Goal: Transaction & Acquisition: Purchase product/service

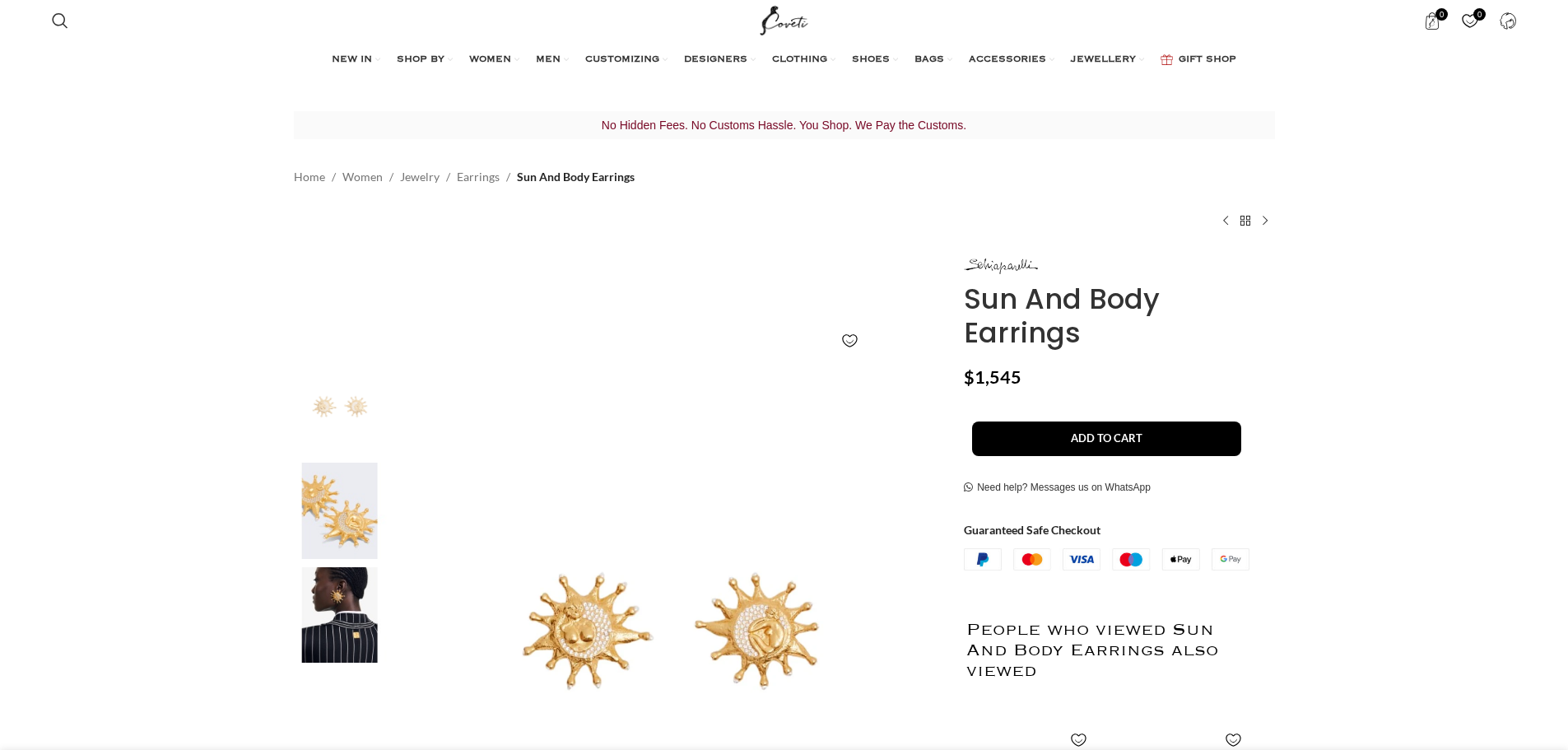
click at [362, 503] on img at bounding box center [341, 510] width 101 height 96
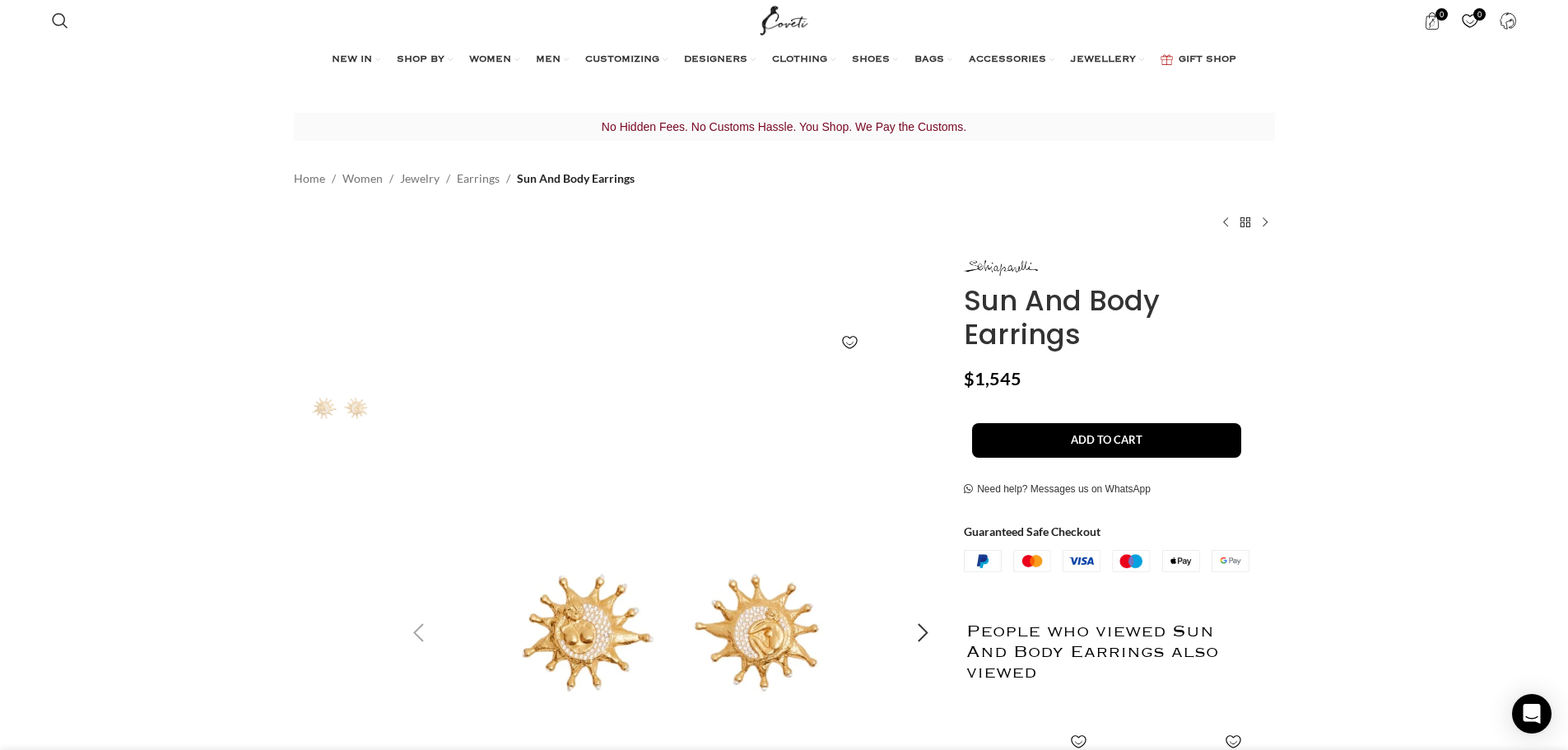
click at [622, 642] on img "1 / 3" at bounding box center [671, 634] width 546 height 546
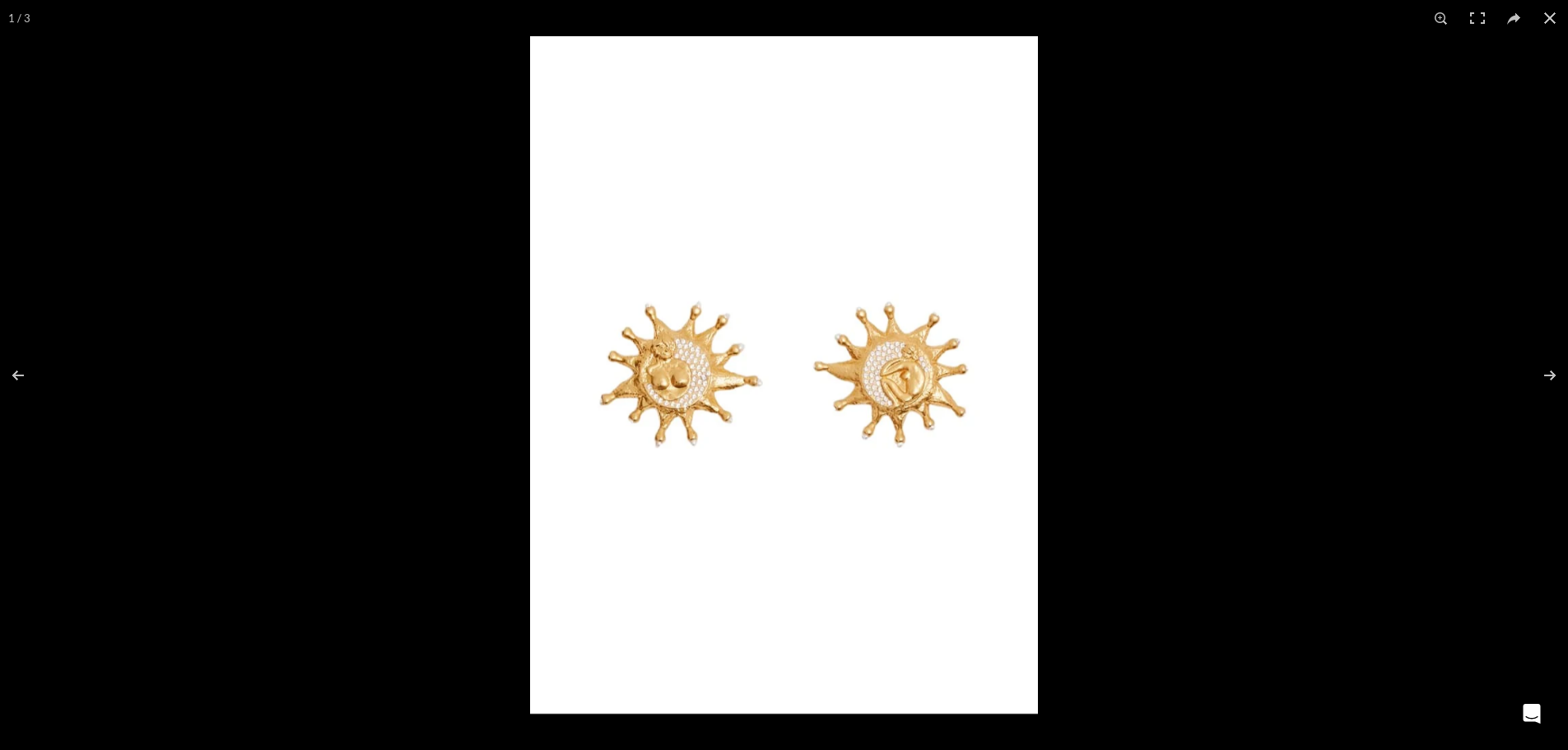
click at [903, 360] on img at bounding box center [784, 375] width 508 height 677
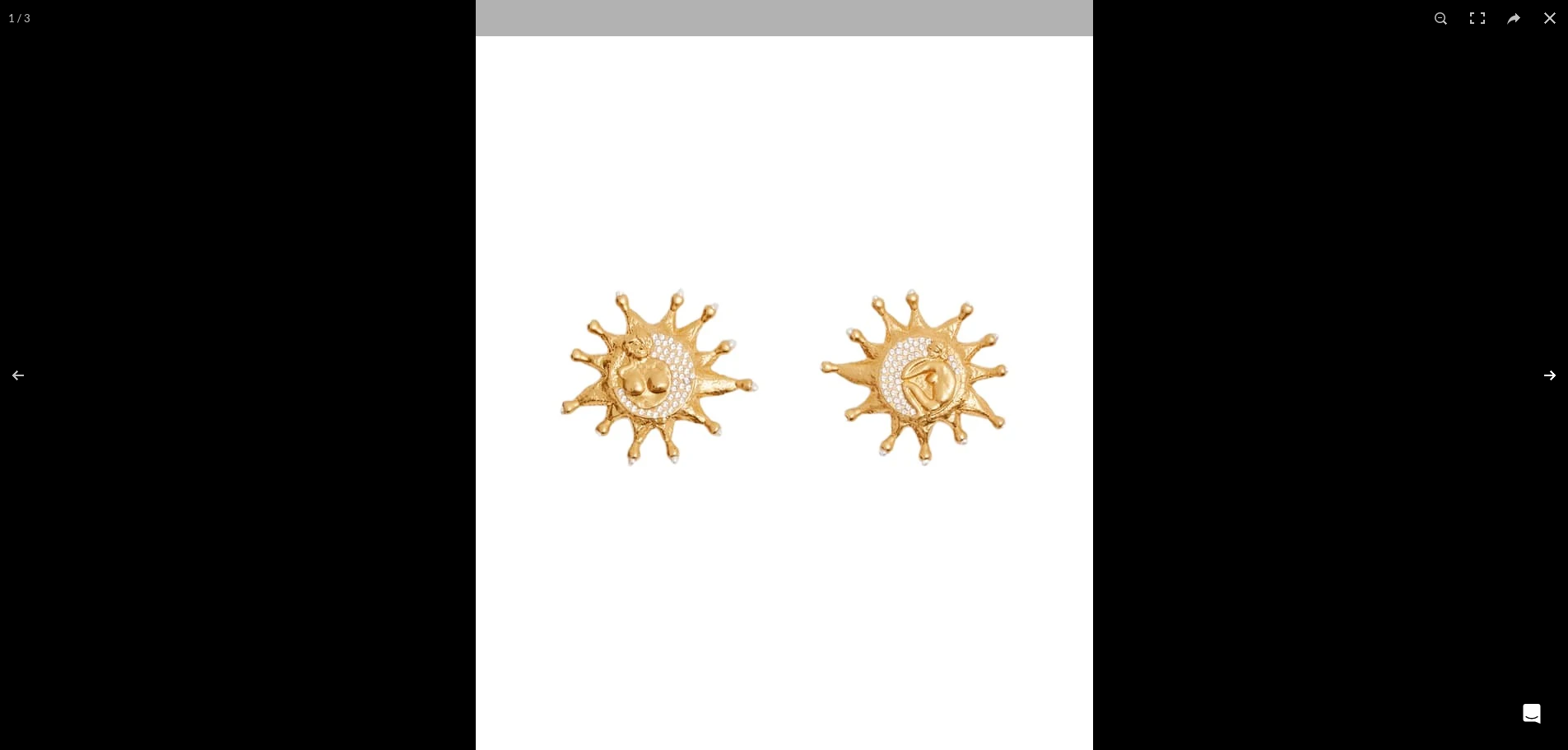
click at [1545, 362] on button at bounding box center [1539, 375] width 57 height 82
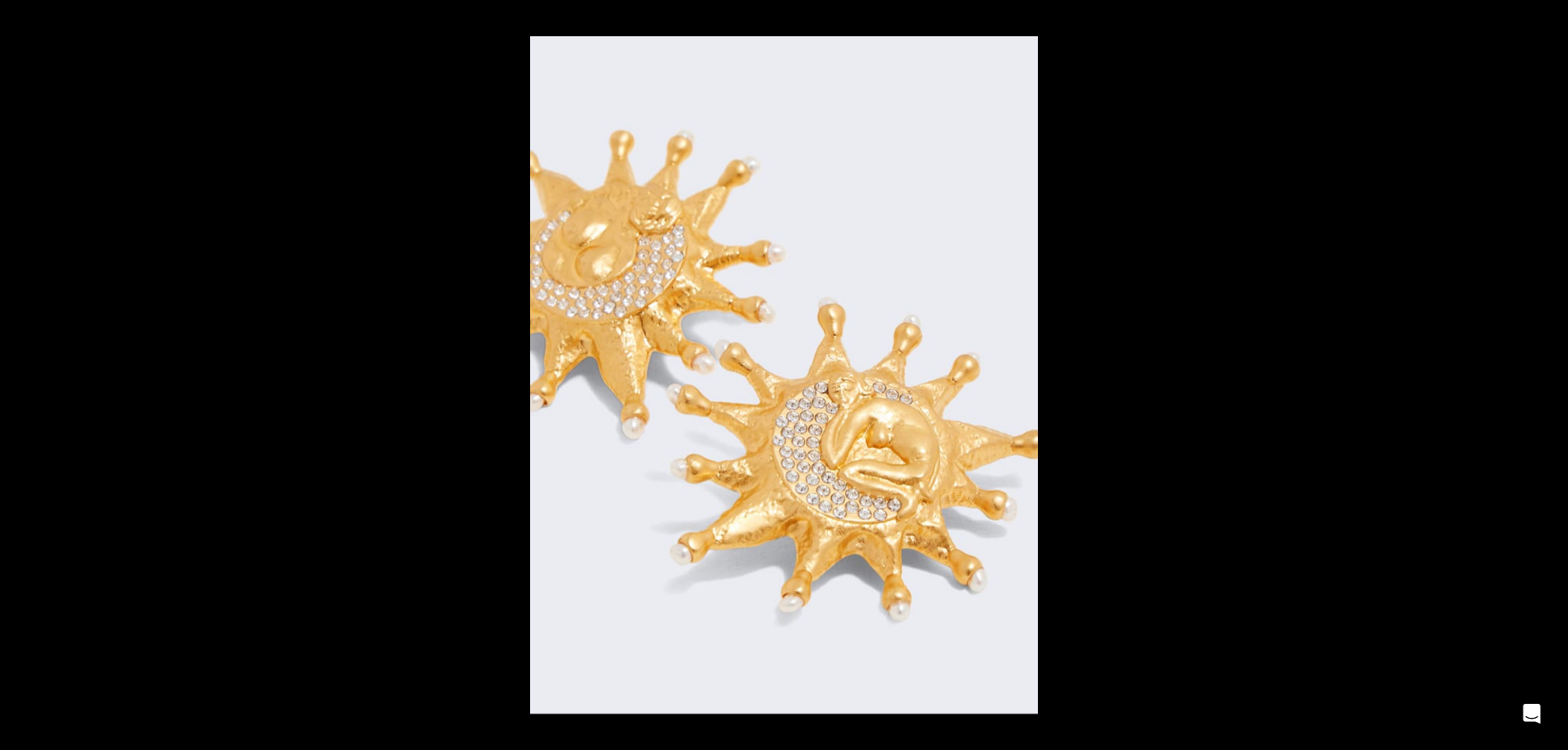
scroll to position [0, 520]
click at [1558, 377] on button at bounding box center [1539, 375] width 57 height 82
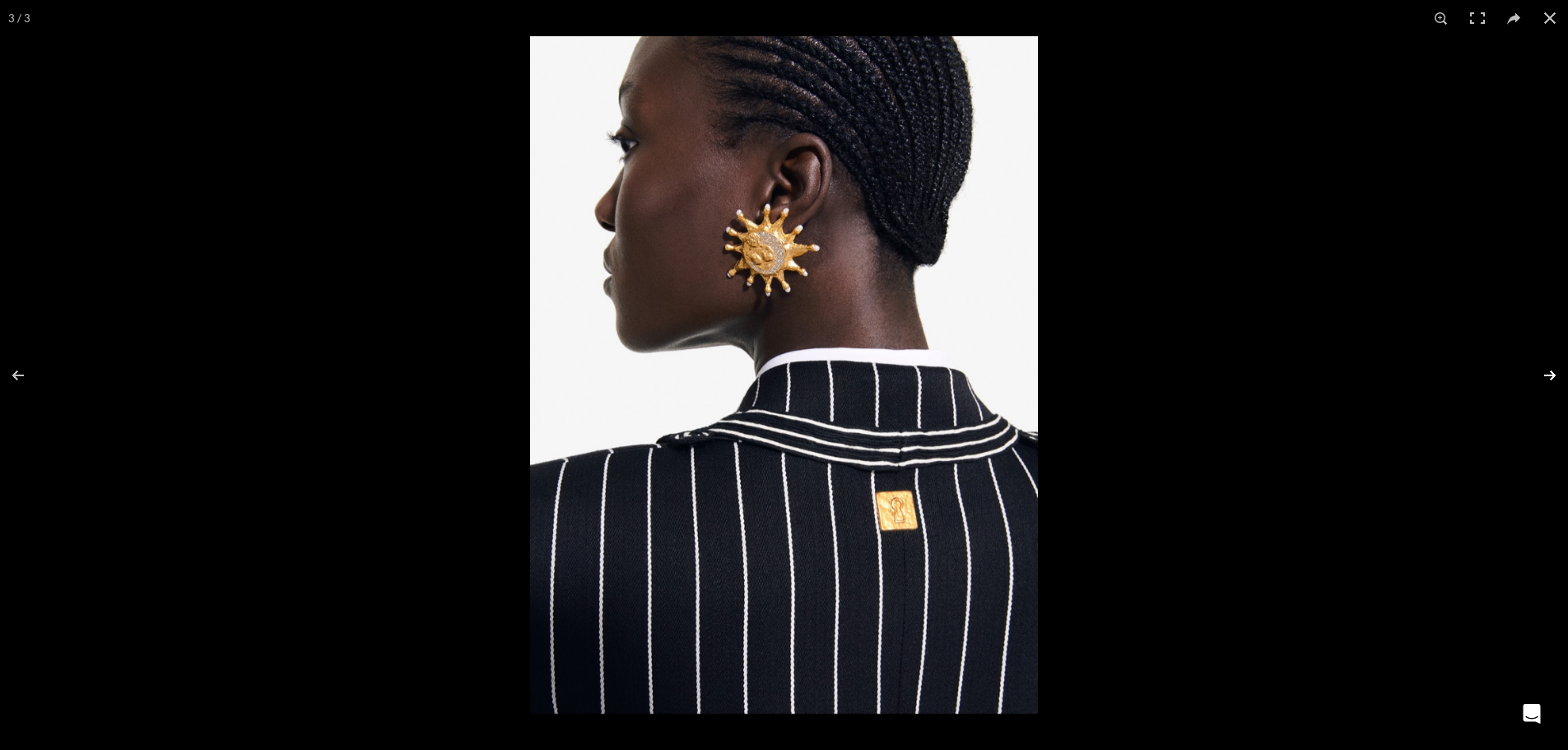
click at [1557, 377] on button at bounding box center [1539, 375] width 57 height 82
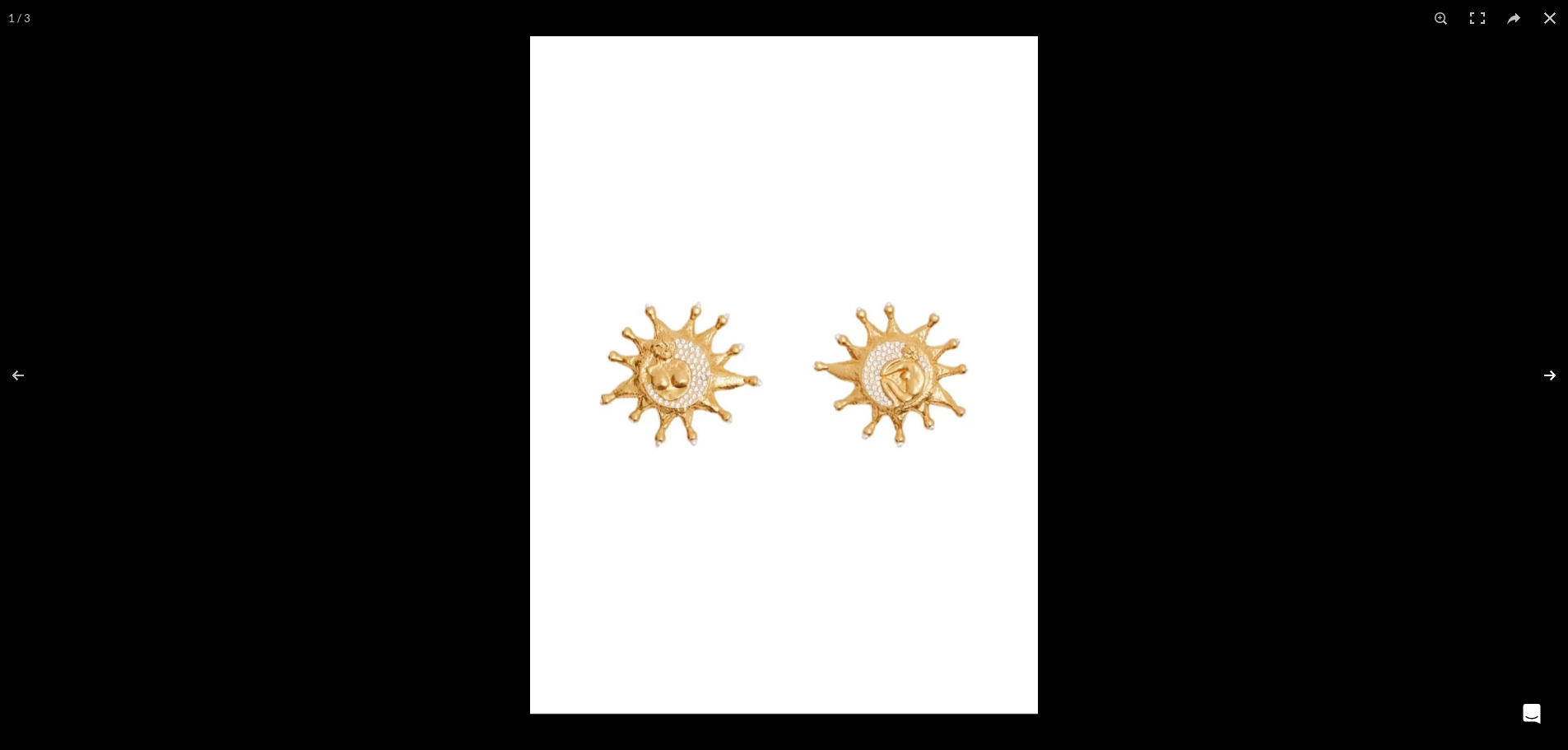
click at [1557, 377] on button at bounding box center [1539, 375] width 57 height 82
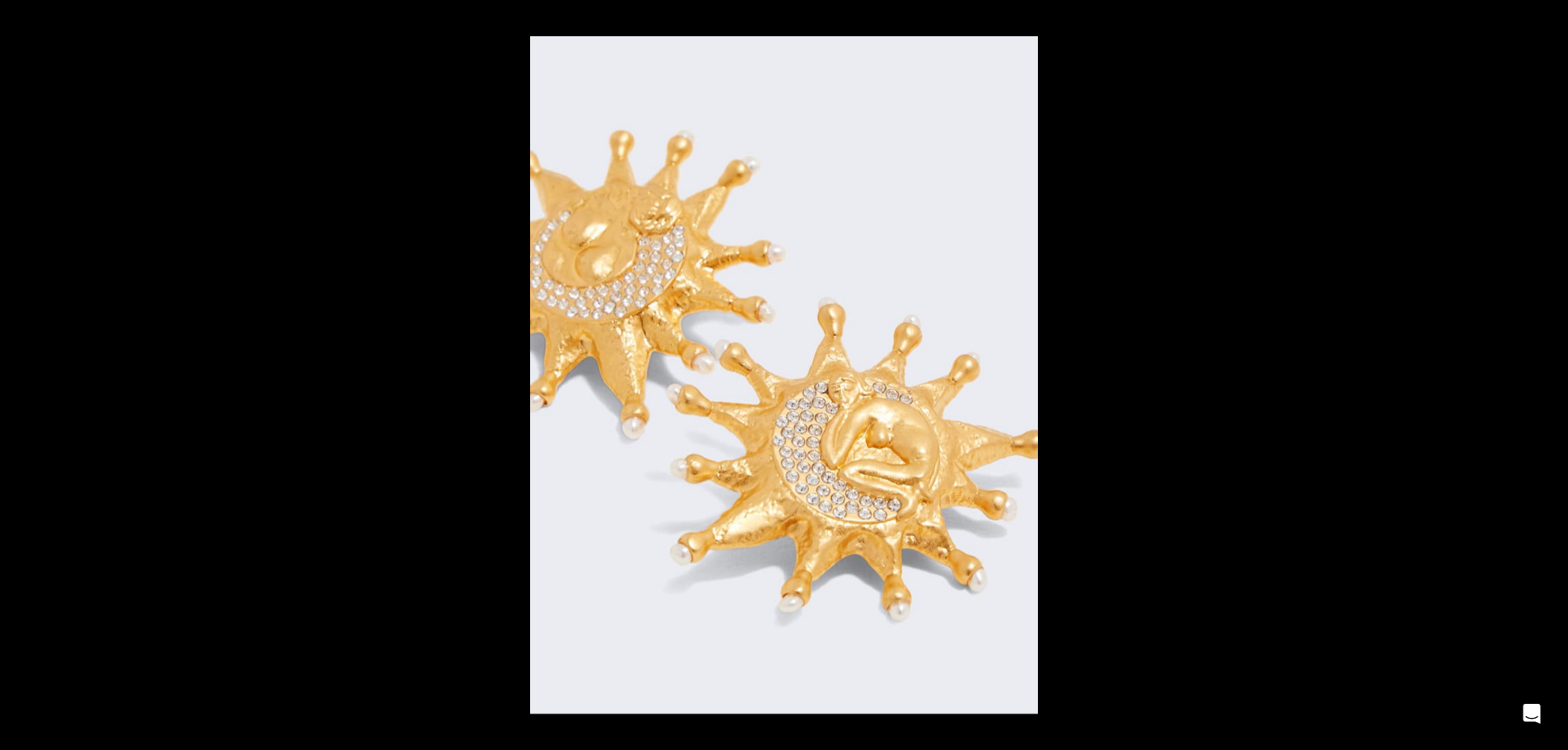
scroll to position [0, 1040]
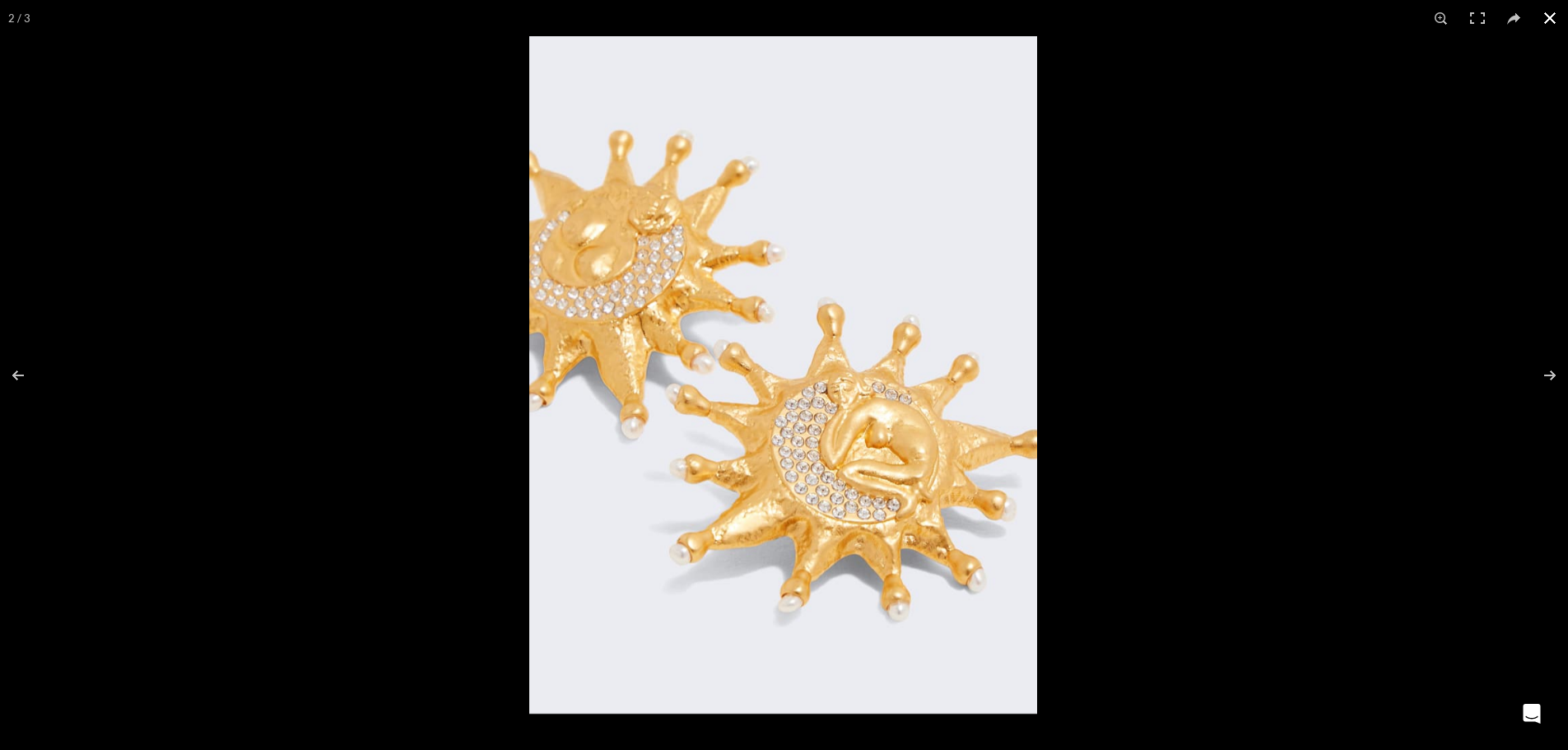
click at [1546, 19] on button at bounding box center [1550, 17] width 36 height 36
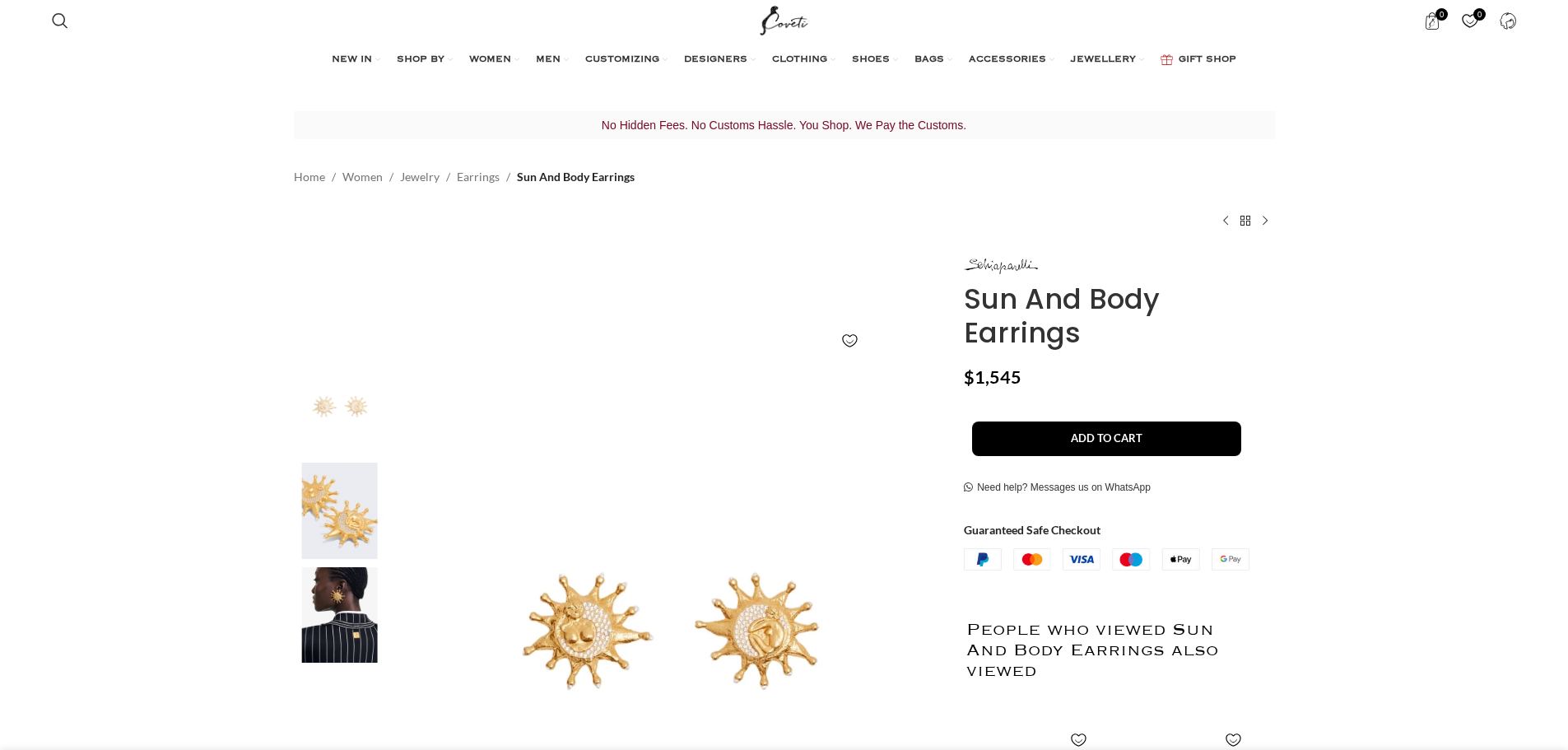
click at [323, 512] on img at bounding box center [341, 510] width 101 height 96
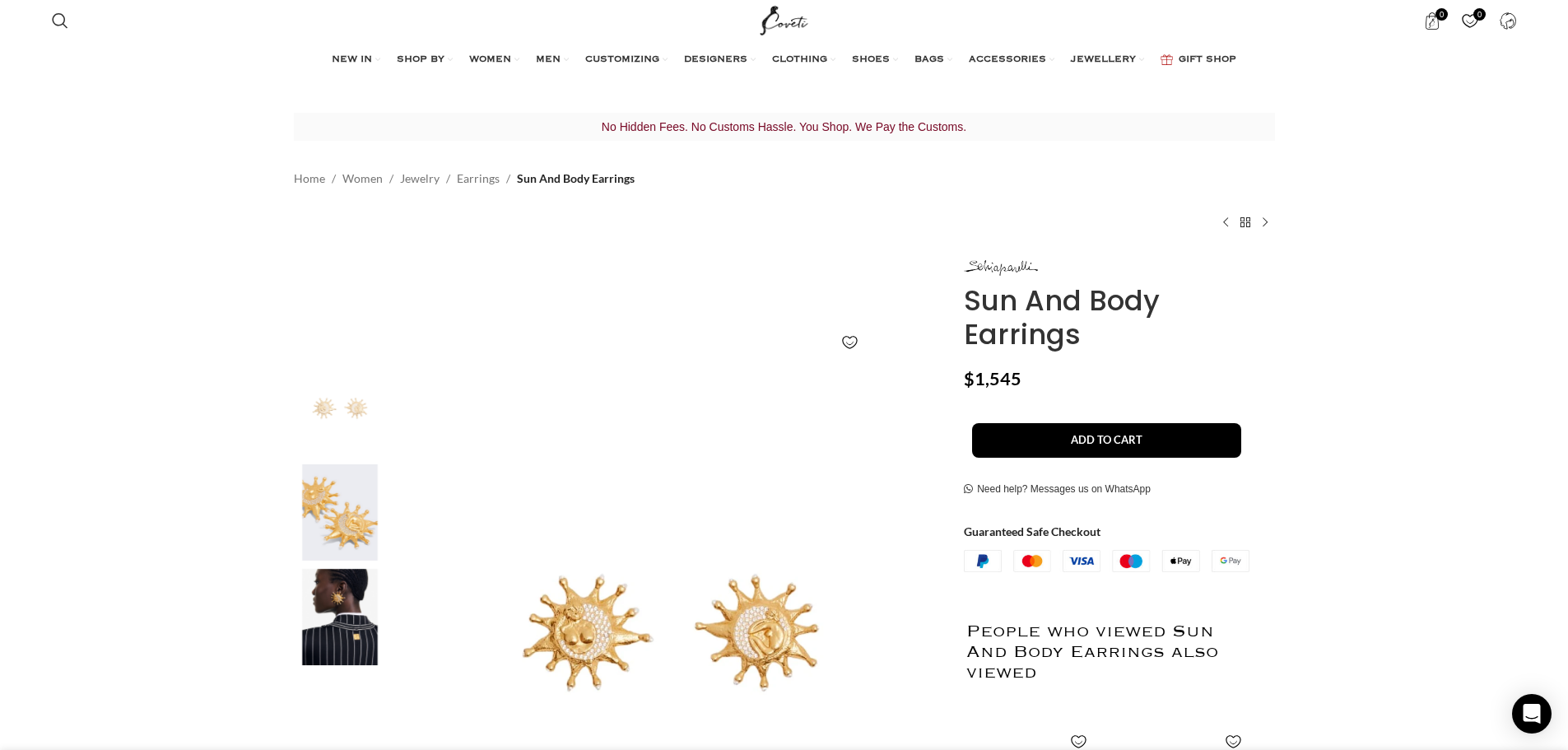
click at [340, 506] on img "2 / 3" at bounding box center [341, 512] width 101 height 96
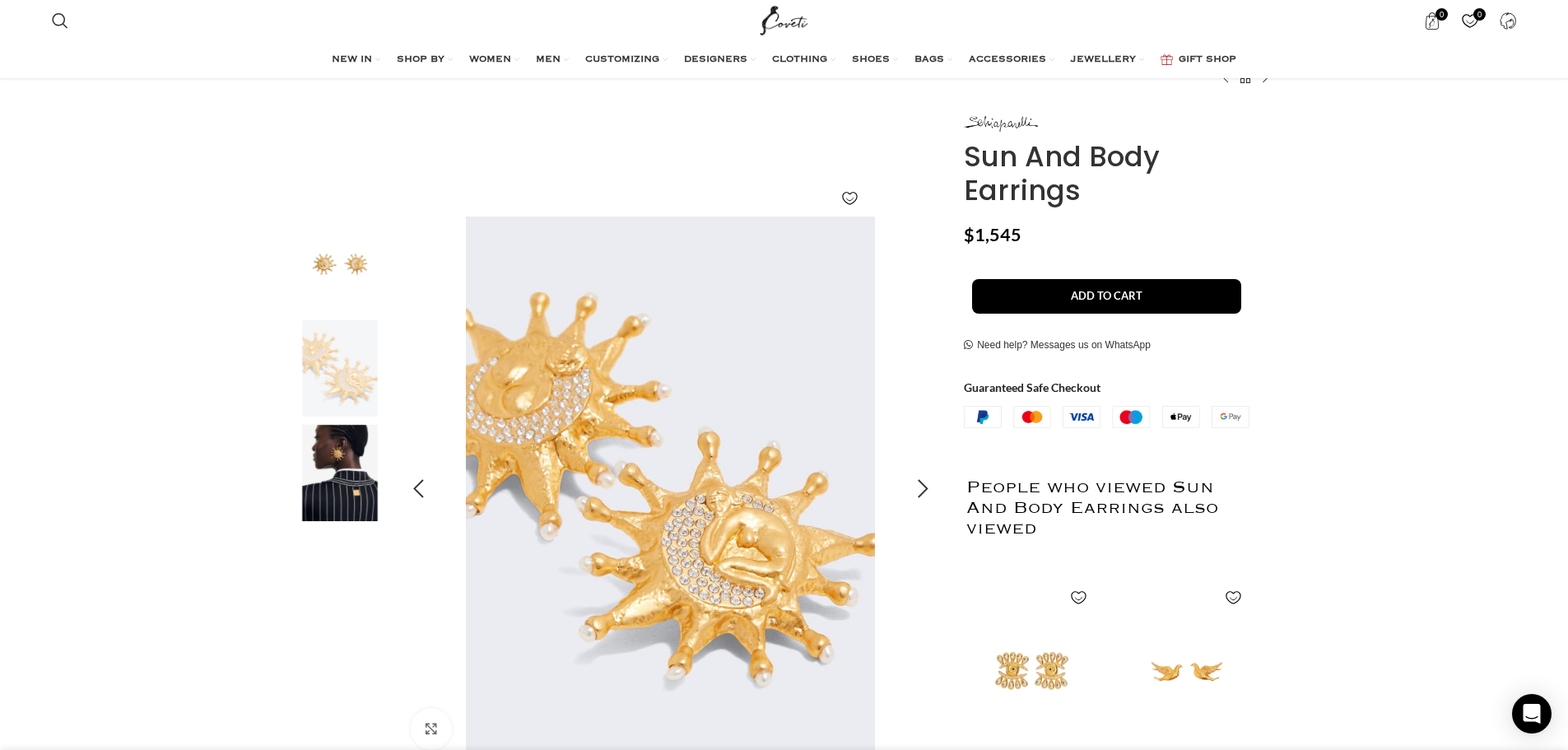
scroll to position [247, 0]
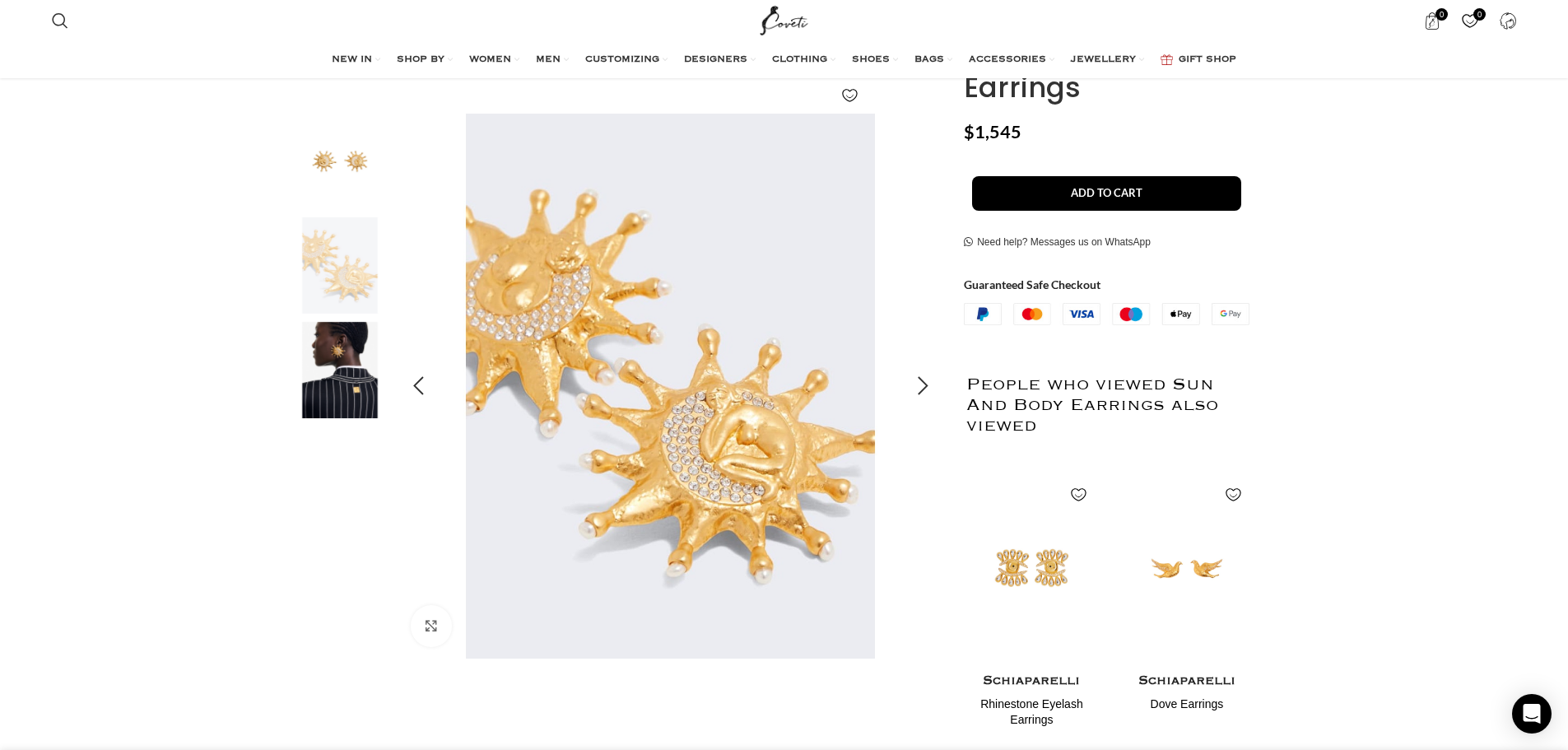
click at [738, 449] on img "2 / 3" at bounding box center [670, 386] width 546 height 546
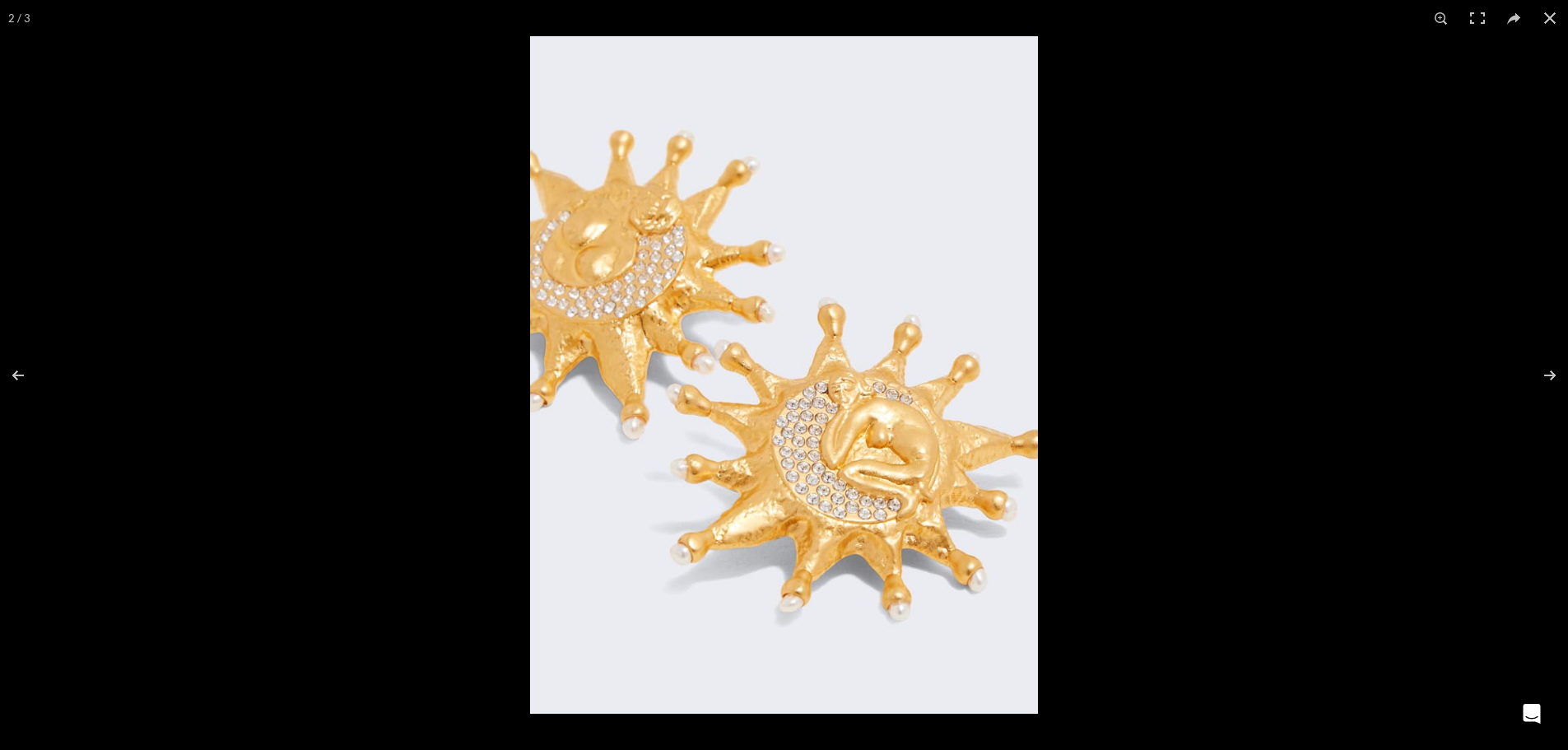
click at [969, 447] on img at bounding box center [784, 375] width 508 height 677
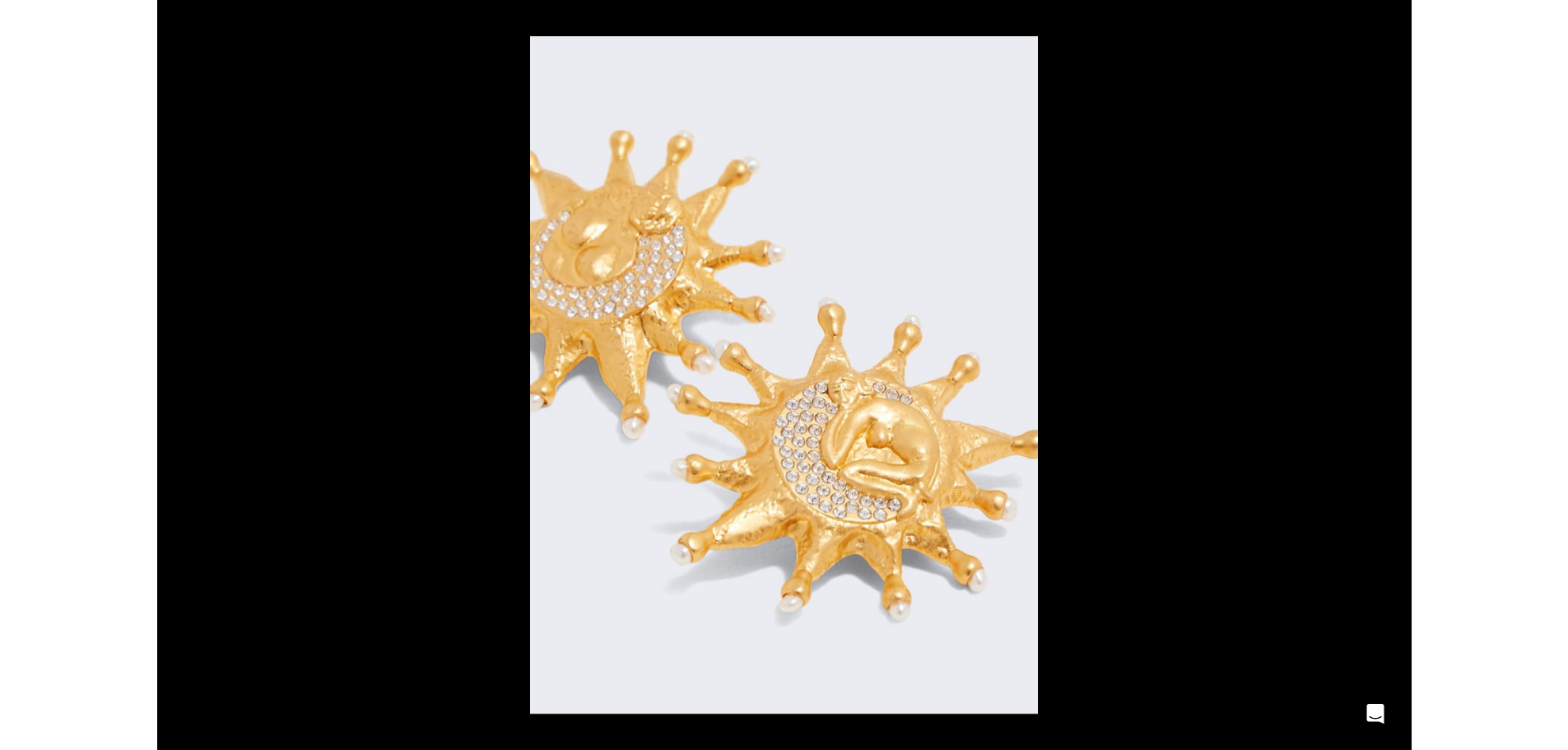
scroll to position [0, 1387]
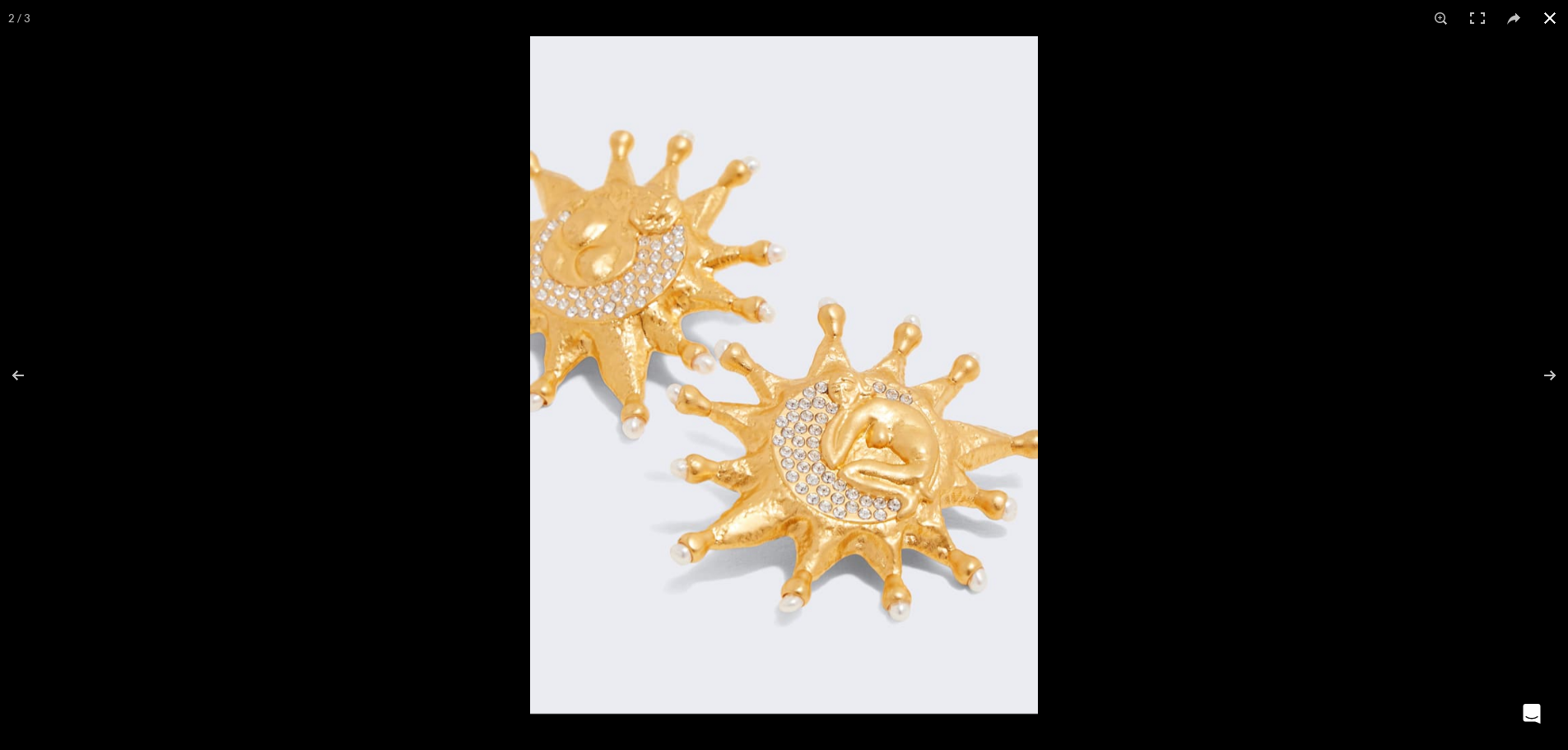
click at [1552, 28] on button at bounding box center [1550, 17] width 36 height 36
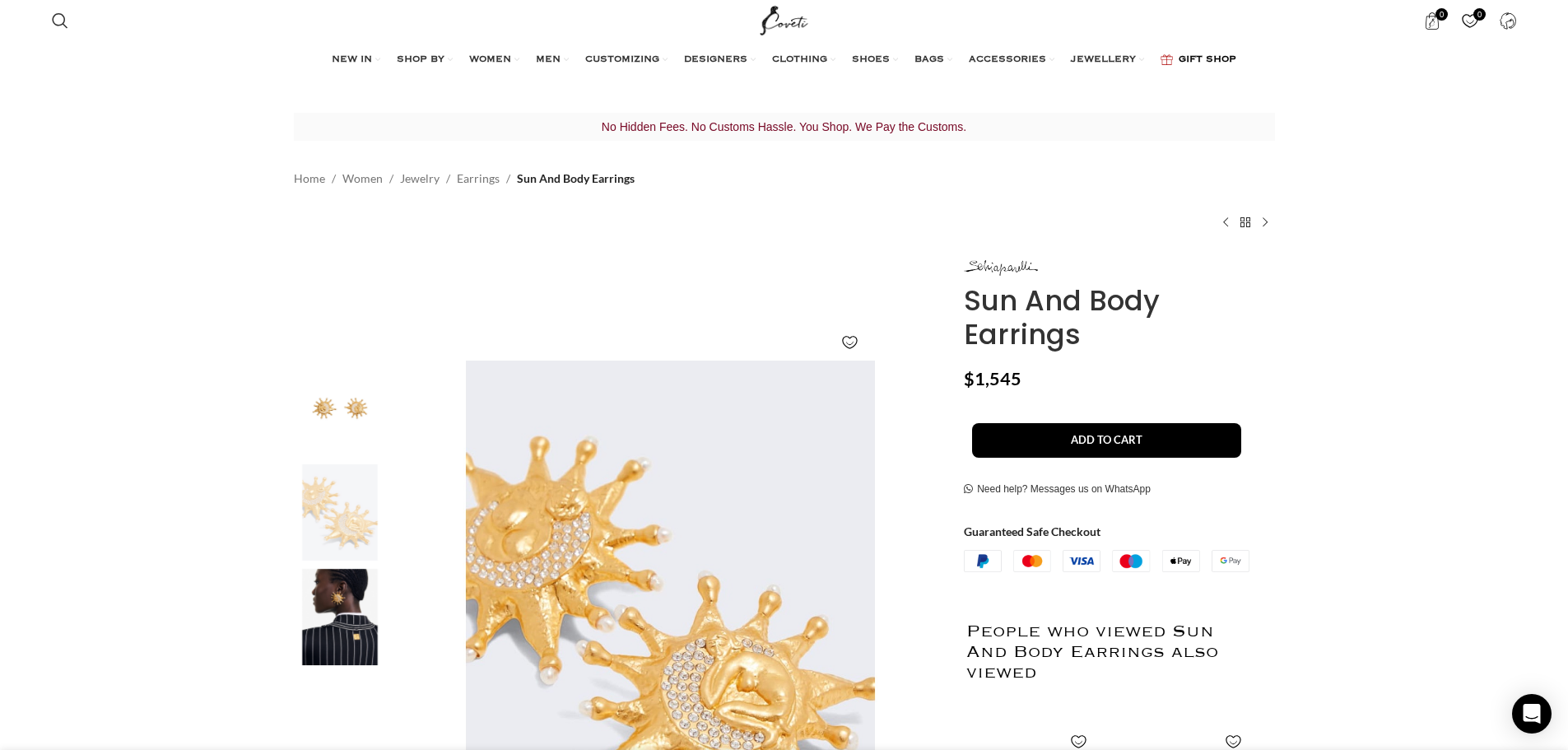
scroll to position [0, 2119]
